Goal: Transaction & Acquisition: Purchase product/service

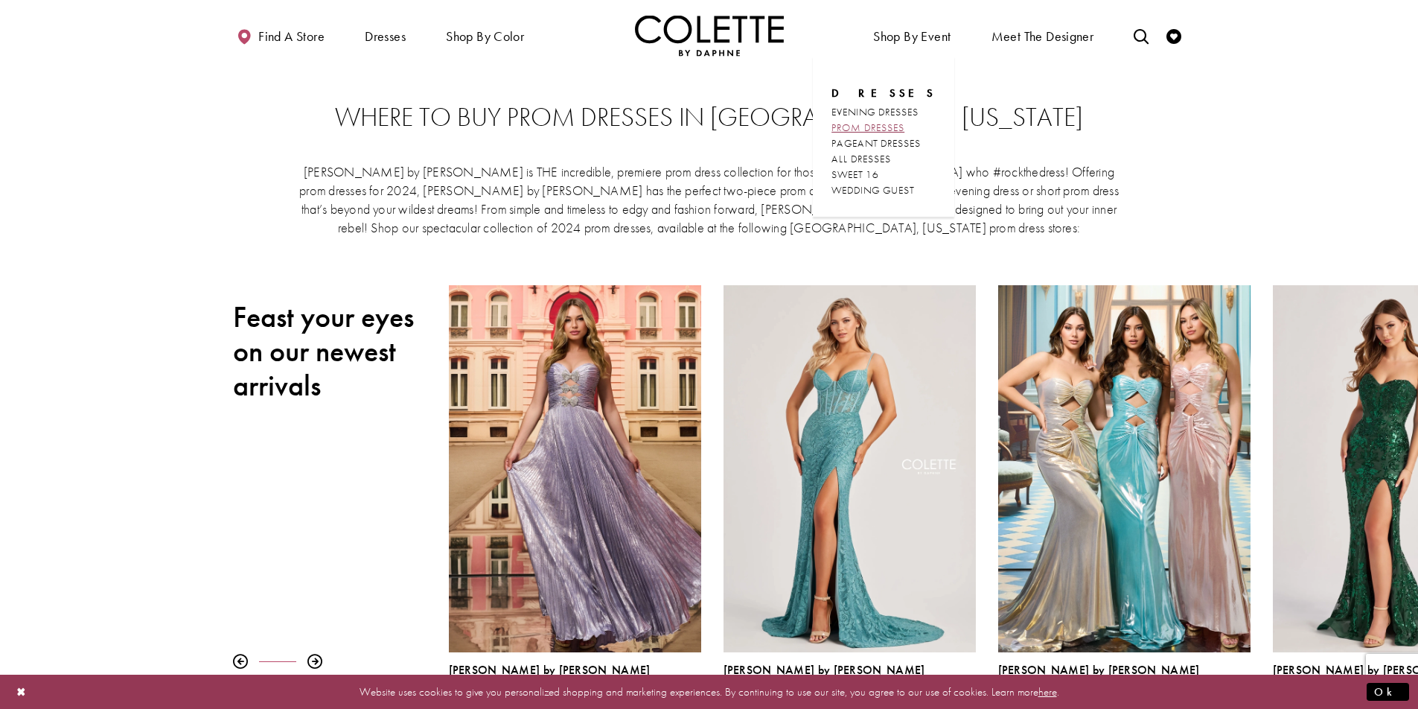
click at [878, 127] on span "PROM DRESSES" at bounding box center [867, 127] width 73 height 13
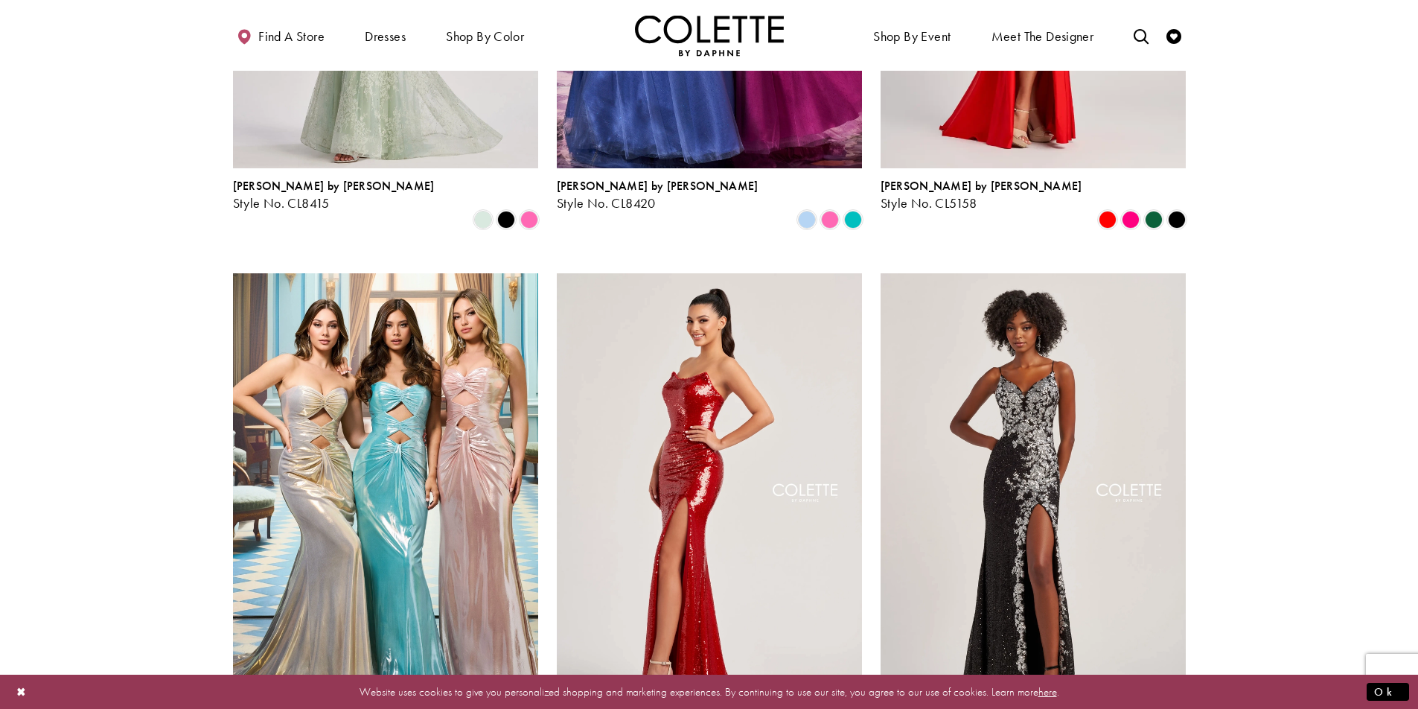
scroll to position [2382, 0]
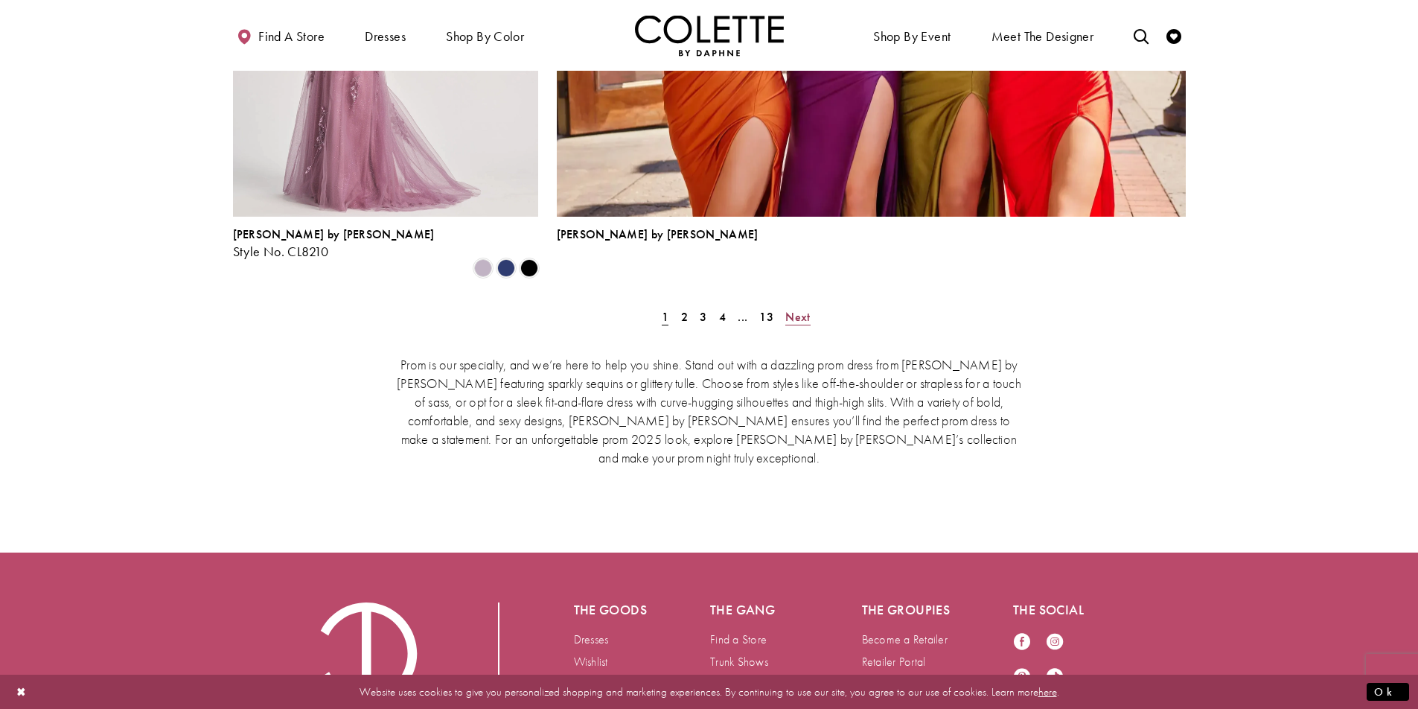
click at [786, 306] on link "Next" at bounding box center [797, 317] width 33 height 22
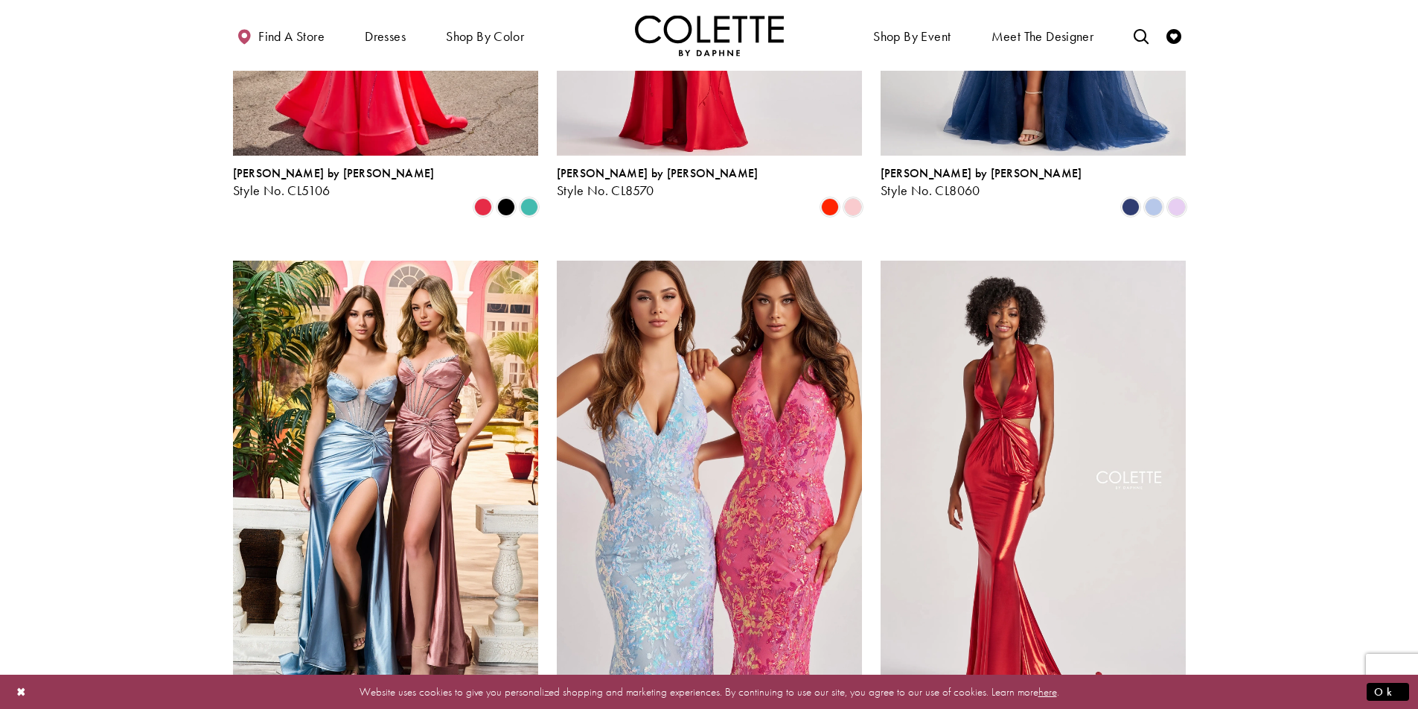
scroll to position [605, 0]
